Goal: Task Accomplishment & Management: Manage account settings

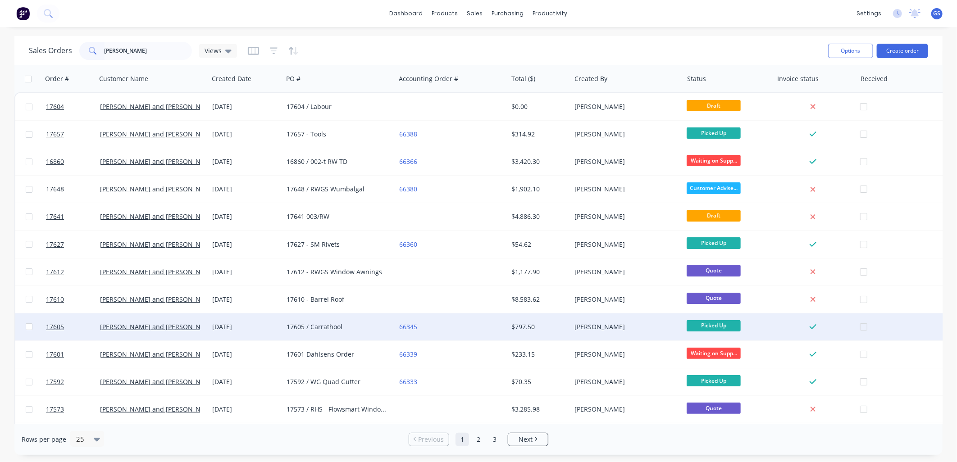
type input "[PERSON_NAME]"
click at [425, 330] on div "66345" at bounding box center [449, 327] width 100 height 9
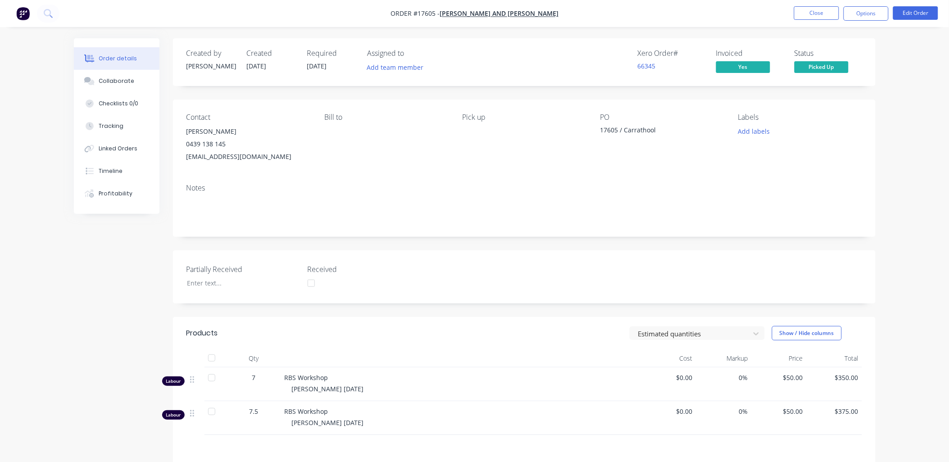
click at [664, 130] on div "17605 / Carrathool" at bounding box center [657, 131] width 113 height 13
click at [660, 132] on div "17605 / Carrathool" at bounding box center [657, 131] width 113 height 13
click at [921, 7] on button "Edit Order" at bounding box center [916, 13] width 45 height 14
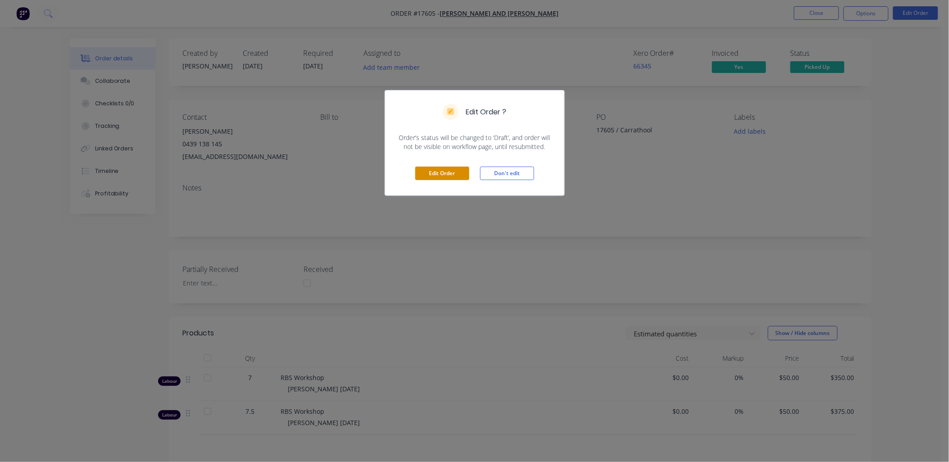
click at [443, 174] on button "Edit Order" at bounding box center [442, 174] width 54 height 14
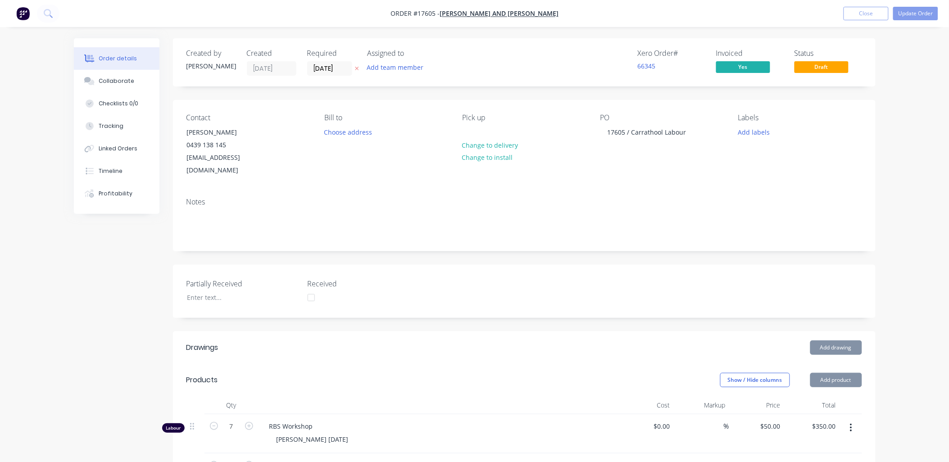
drag, startPoint x: 903, startPoint y: 177, endPoint x: 922, endPoint y: 37, distance: 141.0
click at [906, 174] on div "Order details Collaborate Checklists 0/0 Tracking Linked Orders Timeline Profit…" at bounding box center [474, 376] width 949 height 752
click at [916, 15] on button "Update Order" at bounding box center [916, 14] width 45 height 14
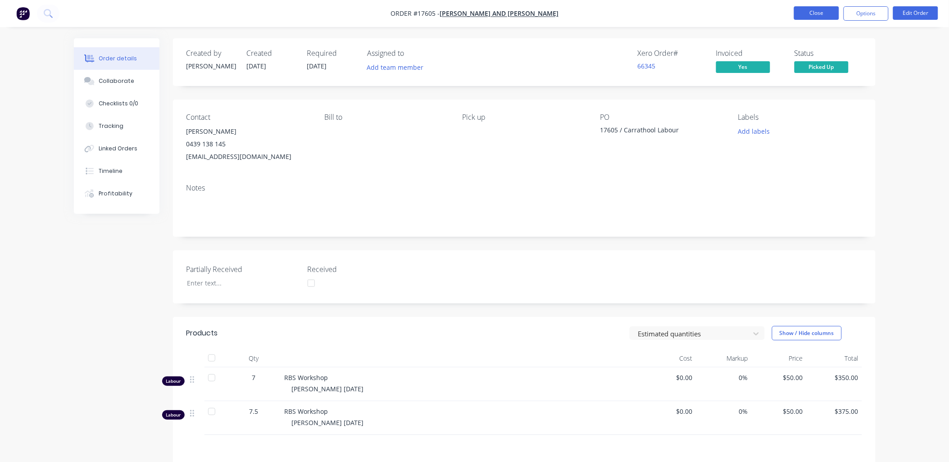
click at [821, 11] on button "Close" at bounding box center [816, 13] width 45 height 14
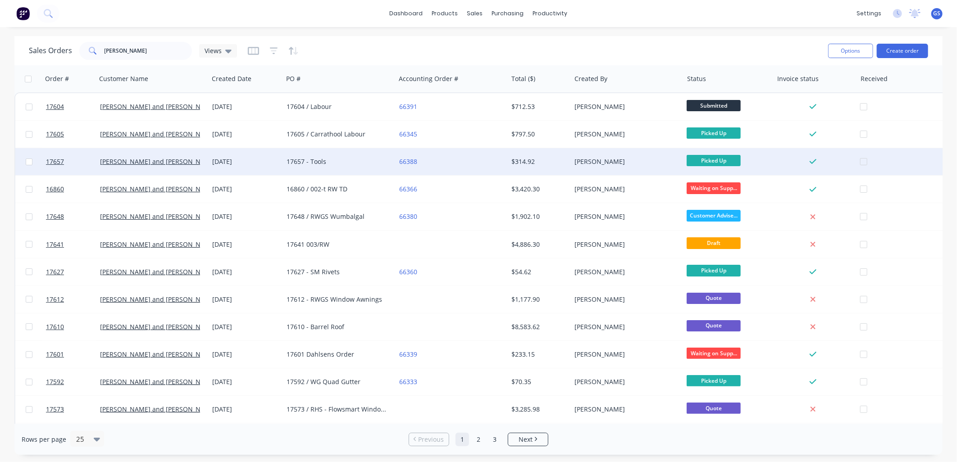
click at [368, 164] on div "17657 - Tools" at bounding box center [337, 161] width 100 height 9
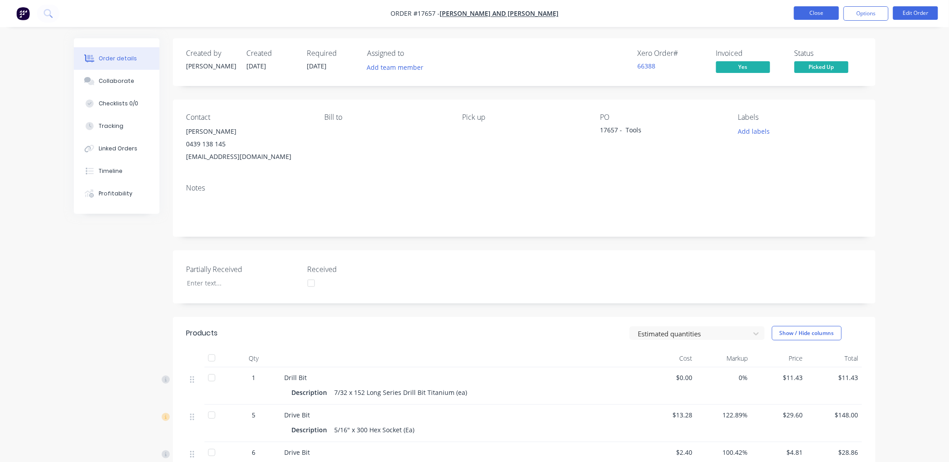
click at [819, 9] on button "Close" at bounding box center [816, 13] width 45 height 14
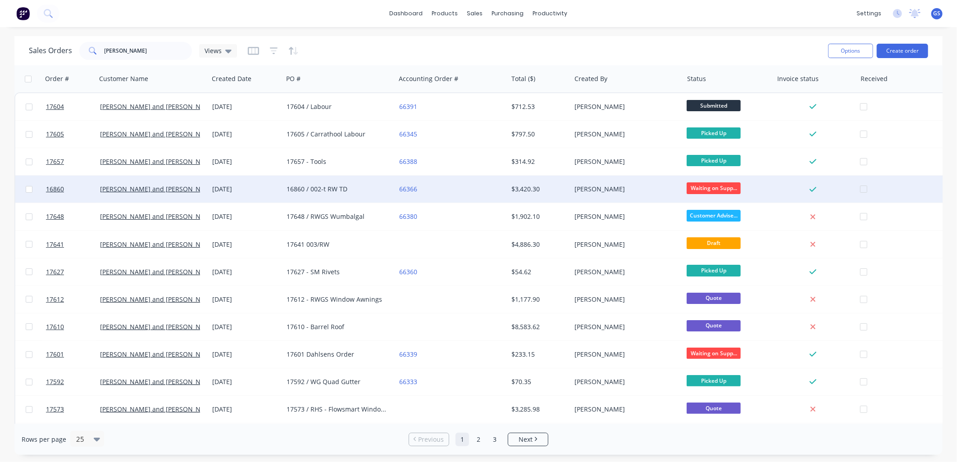
click at [316, 190] on div "16860 / 002-t RW TD" at bounding box center [337, 189] width 100 height 9
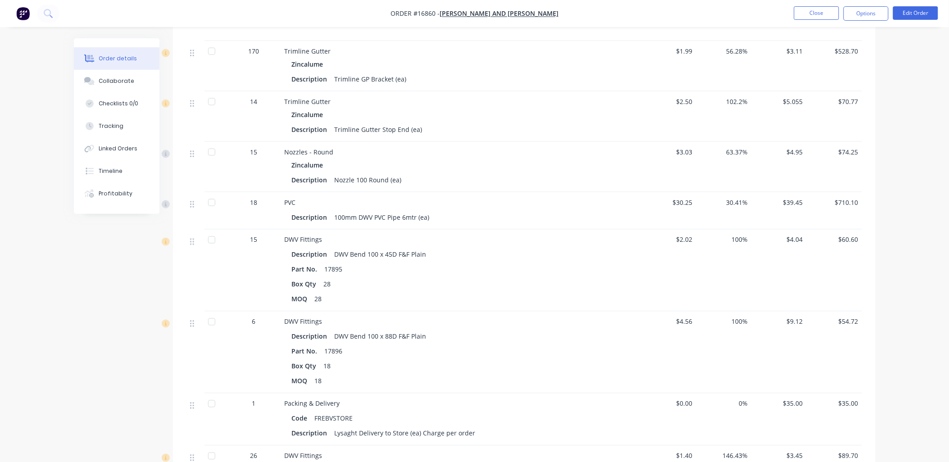
scroll to position [613, 0]
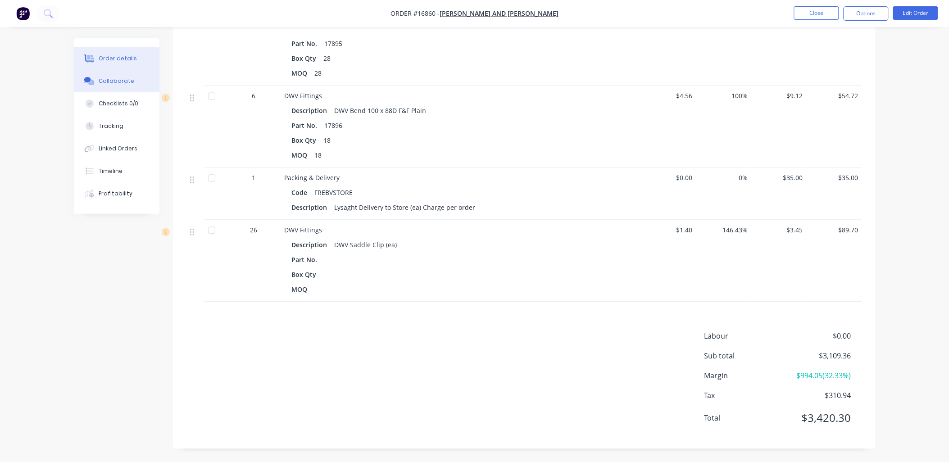
click at [128, 75] on button "Collaborate" at bounding box center [117, 81] width 86 height 23
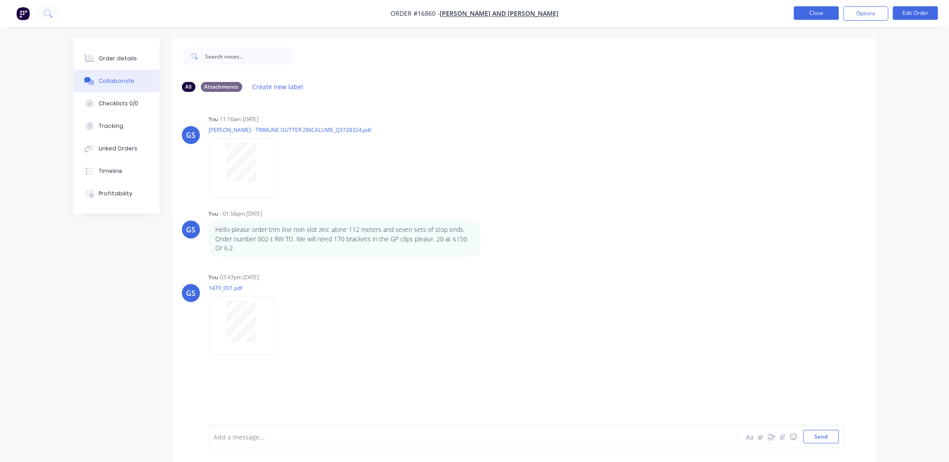
click at [812, 12] on button "Close" at bounding box center [816, 13] width 45 height 14
